Goal: Complete application form

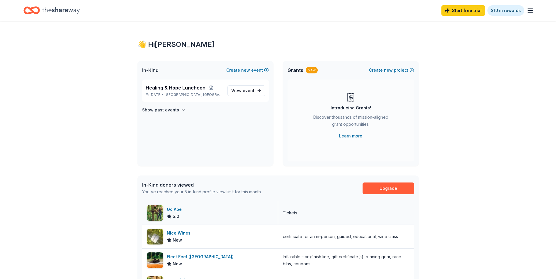
click at [167, 206] on div "Go Ape" at bounding box center [175, 209] width 17 height 7
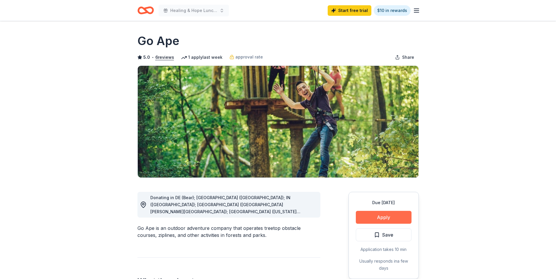
click at [386, 220] on button "Apply" at bounding box center [384, 217] width 56 height 13
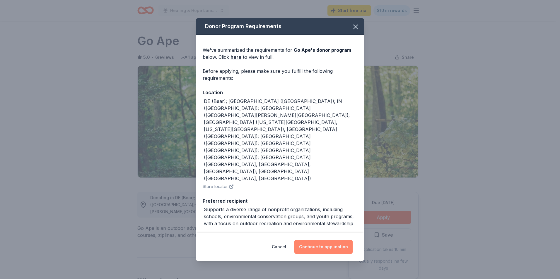
click at [319, 244] on button "Continue to application" at bounding box center [323, 247] width 58 height 14
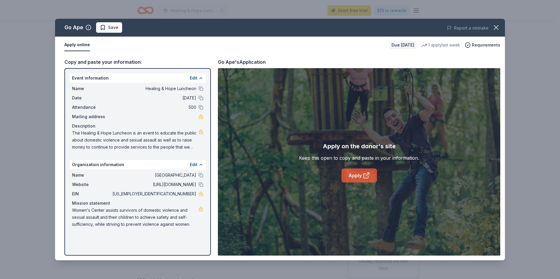
click at [360, 178] on link "Apply" at bounding box center [358, 176] width 35 height 14
